Goal: Use online tool/utility: Utilize a website feature to perform a specific function

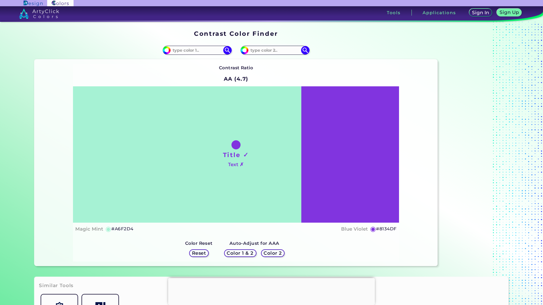
type input "#a6f2e3"
type input "#A6F2E3"
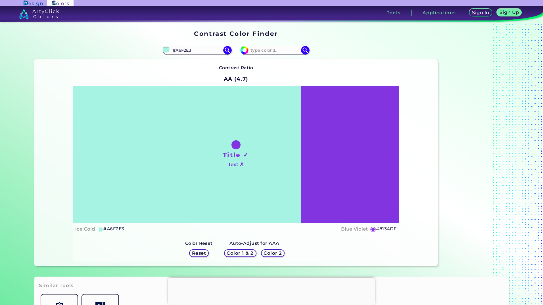
type input "#a6f2df"
type input "#A6F2DF"
type input "#a6f2d9"
type input "#A6F2D9"
type input "#a6f2bd"
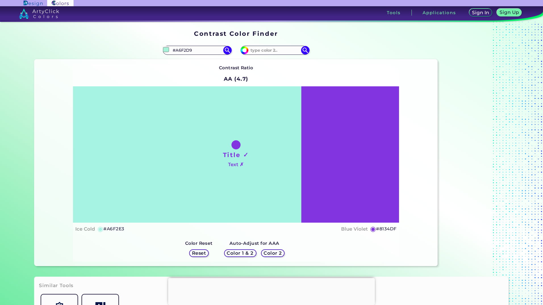
type input "#A6F2BD"
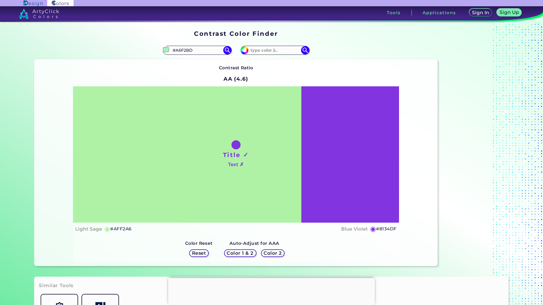
type input "#b3f2a6"
type input "#B3F2A6"
type input "#c1f2a6"
type input "#C1F2A6"
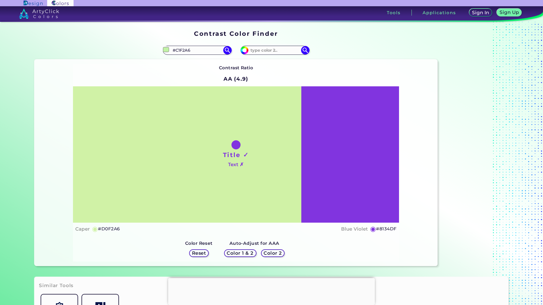
type input "#d4f2a6"
type input "#D4F2A6"
type input "#def2a6"
type input "#DEF2A6"
type input "#e6f2a6"
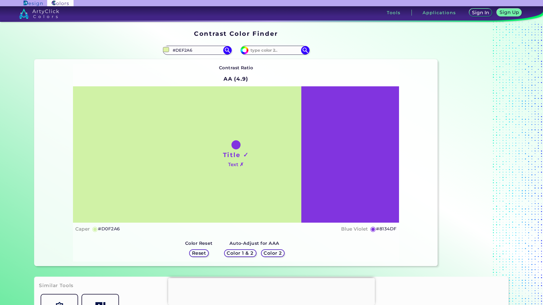
type input "#E6F2A6"
type input "#f1f2a6"
type input "#F1F2A6"
type input "#f2e8a6"
type input "#F2E8A6"
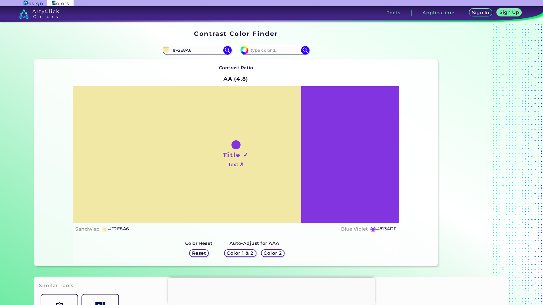
type input "#f2e6a6"
type input "#F2E6A6"
type input "#f2e2a6"
type input "#F2E2A6"
type input "#f2e6a6"
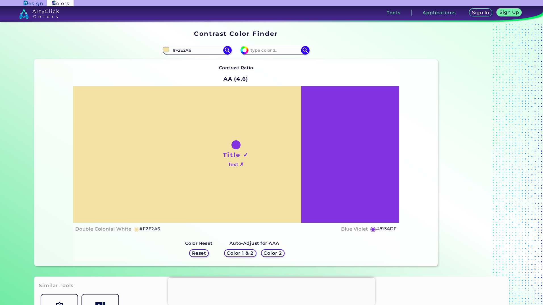
type input "#F2E6A6"
type input "#f2e8a6"
type input "#F2E8A6"
type input "#f2f0a6"
type input "#F2F0A6"
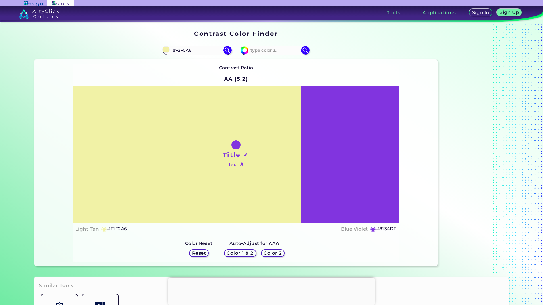
type input "#f1f2a6"
type input "#F1F2A6"
type input "#edf2a6"
type input "#EDF2A6"
type input "#e6f2a6"
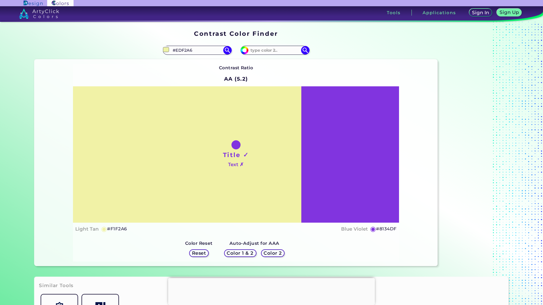
type input "#E6F2A6"
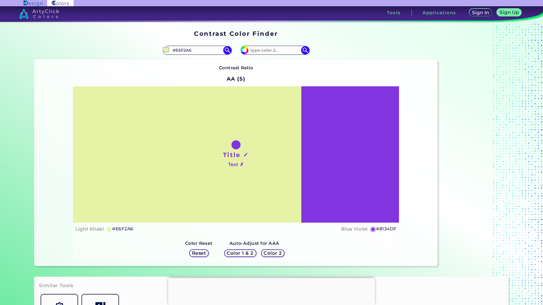
type input "#292f0e"
type input "#292F0E"
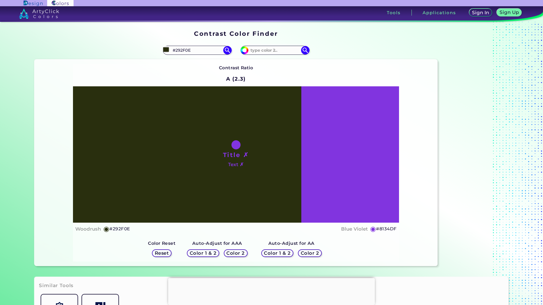
type input "#2e340f"
type input "#2E340F"
type input "#485313"
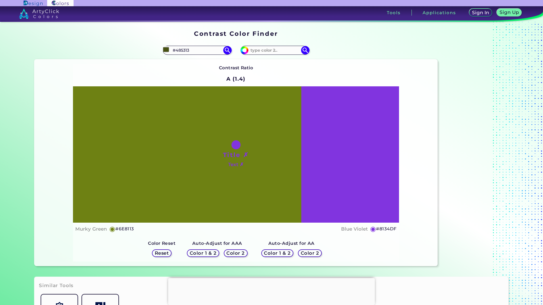
type input "#a1bf0d"
type input "#A1BF0D"
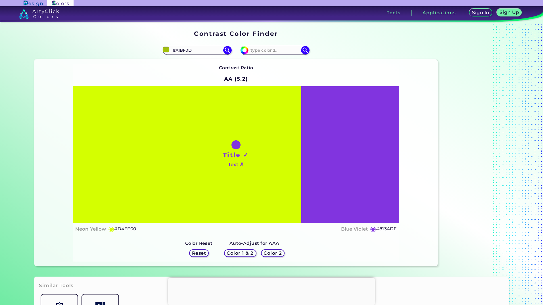
type input "#d4ff00"
type input "#D4FF00"
type input "#d4ff00"
click at [359, 40] on section "#d4ff00 #D4FF00 #8134df Contrast Ratio AA (5.2)" at bounding box center [236, 154] width 408 height 230
click at [265, 255] on h5 "Color 2" at bounding box center [273, 253] width 17 height 4
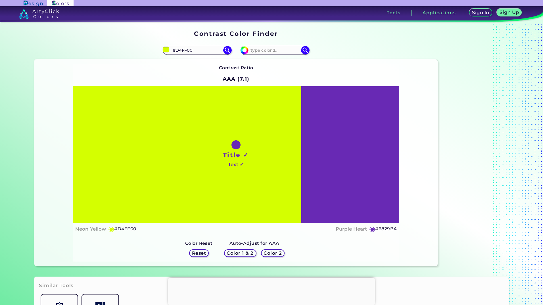
click at [264, 255] on h5 "Color 2" at bounding box center [272, 253] width 17 height 5
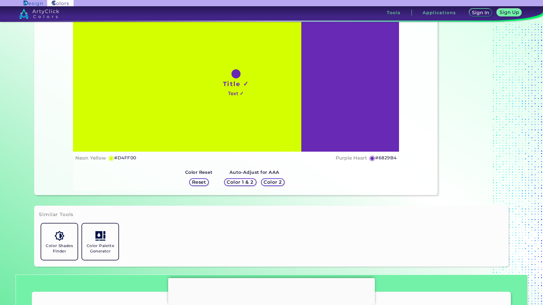
scroll to position [71, 0]
click at [109, 244] on h5 "Color Palette Generator" at bounding box center [100, 248] width 32 height 11
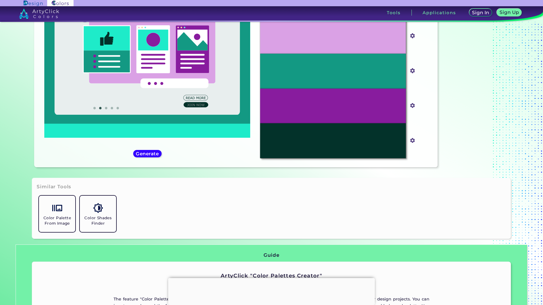
scroll to position [101, 0]
click at [134, 158] on div "#1eebc9" at bounding box center [147, 54] width 217 height 218
click at [141, 154] on h5 "Generate" at bounding box center [147, 154] width 21 height 4
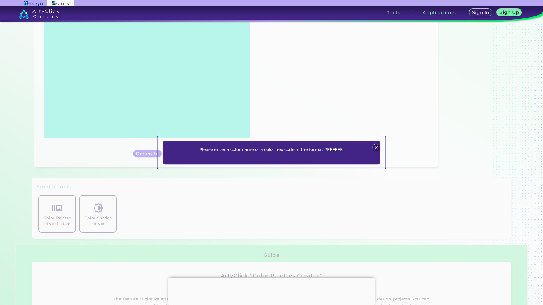
click at [222, 151] on p "Please enter a color name or a color hex code in the format #FFFFFF." at bounding box center [271, 149] width 144 height 7
click at [377, 144] on img at bounding box center [376, 147] width 7 height 7
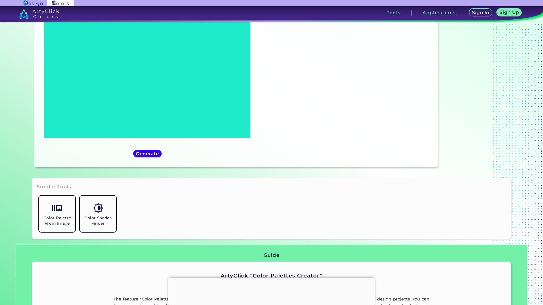
scroll to position [0, 0]
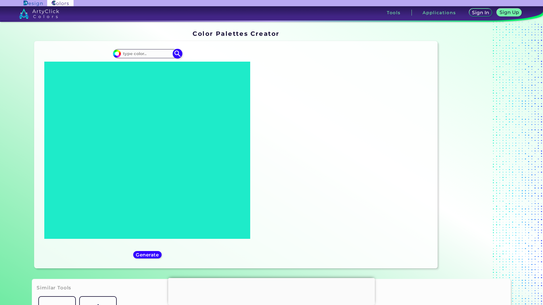
click at [160, 54] on input at bounding box center [147, 54] width 53 height 8
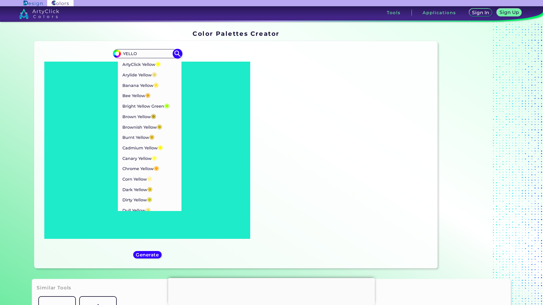
type input "YELLO"
type input "#000000"
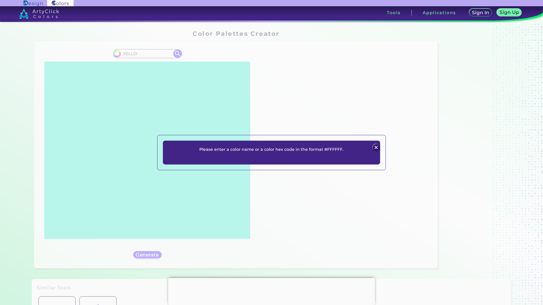
click at [375, 147] on img at bounding box center [376, 147] width 7 height 7
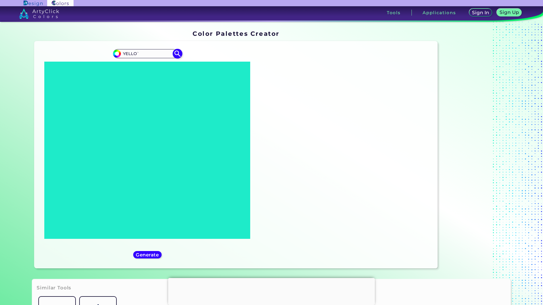
click at [144, 56] on input "YELLO`" at bounding box center [147, 54] width 53 height 8
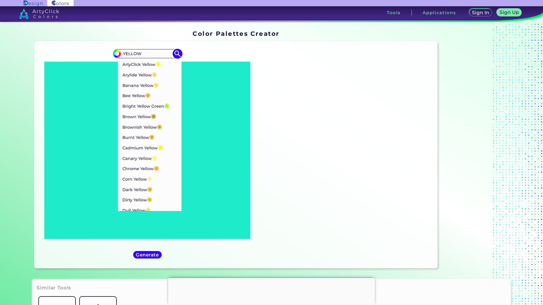
type input "YELLOW"
type input "#000000"
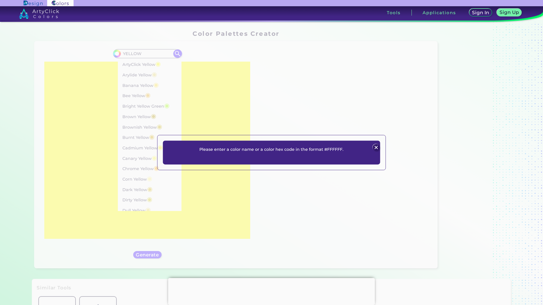
click at [376, 149] on img at bounding box center [376, 147] width 7 height 7
